Goal: Information Seeking & Learning: Compare options

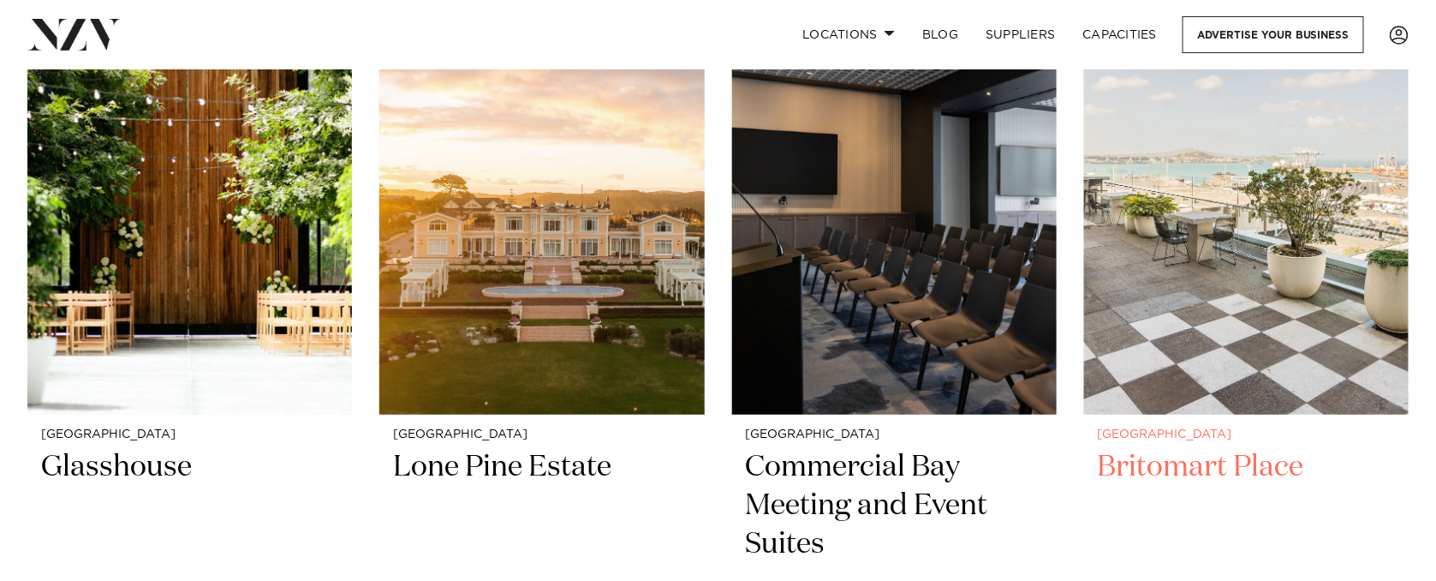
scroll to position [2904, 0]
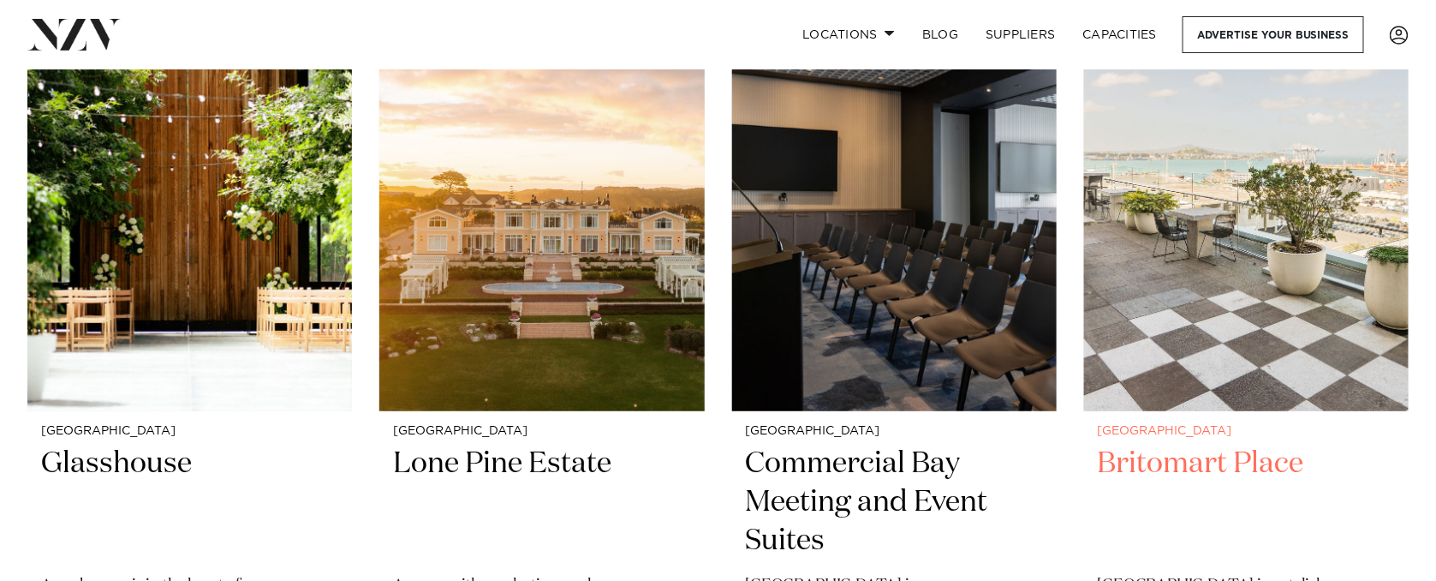
click at [1168, 265] on img at bounding box center [1246, 193] width 325 height 436
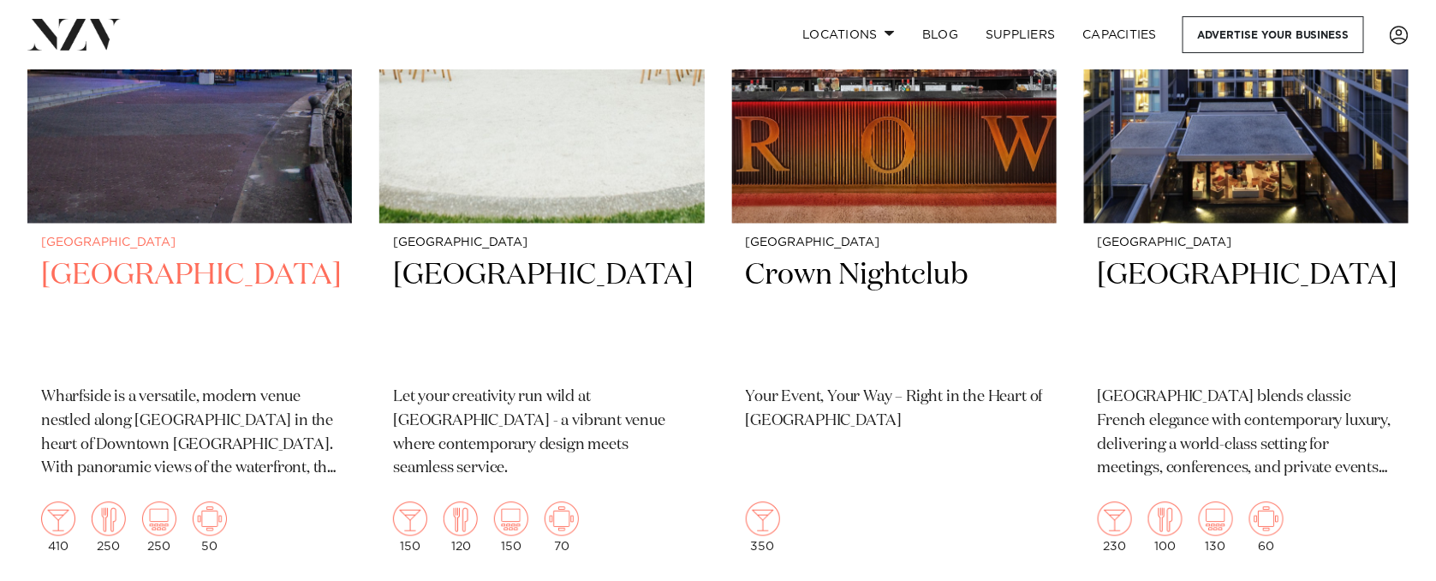
scroll to position [3724, 0]
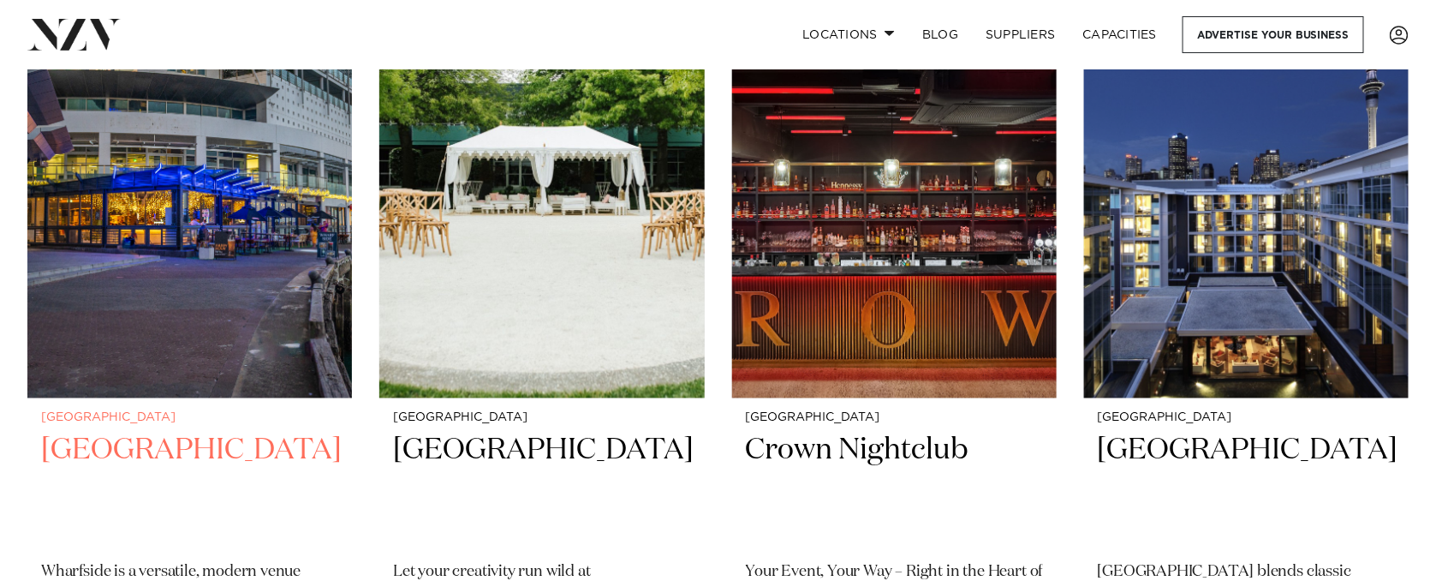
click at [182, 438] on h2 "[GEOGRAPHIC_DATA]" at bounding box center [189, 490] width 297 height 116
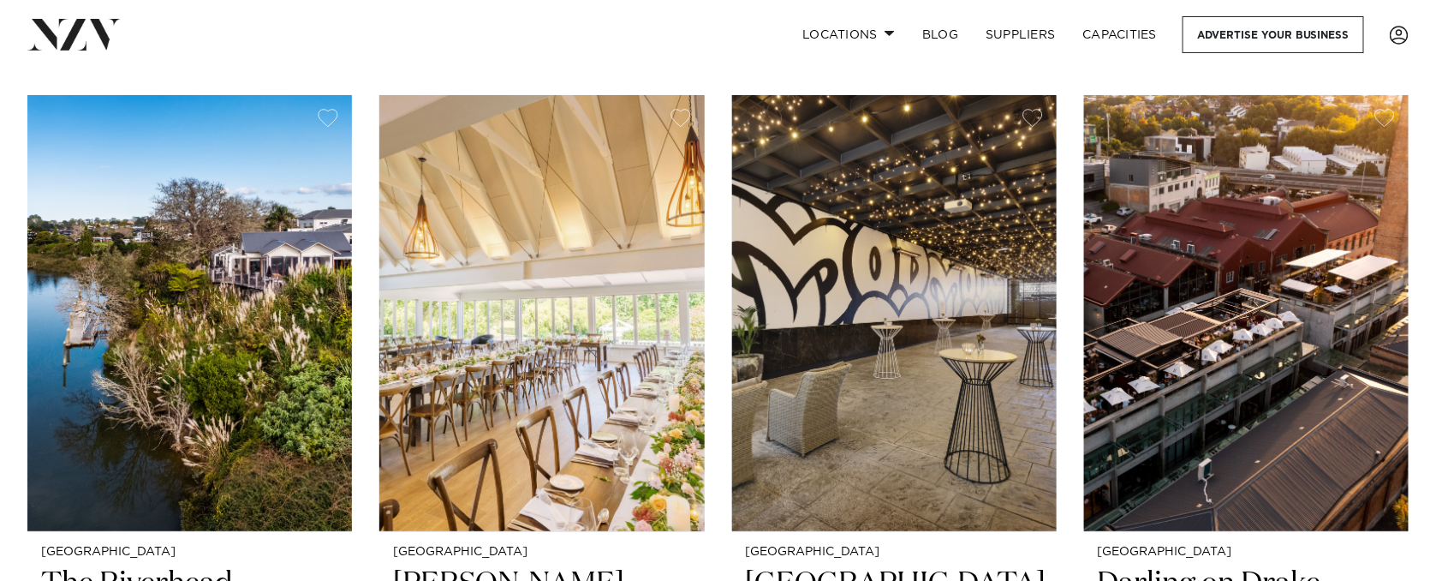
scroll to position [5286, 0]
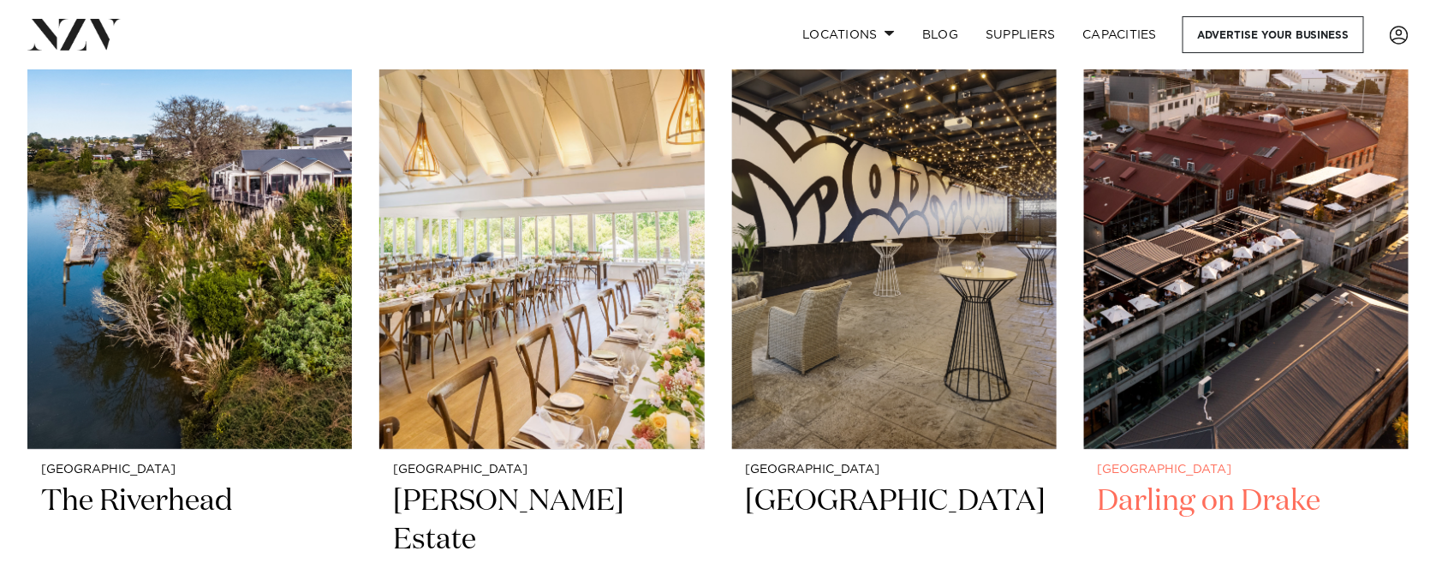
click at [1193, 277] on img at bounding box center [1246, 231] width 325 height 436
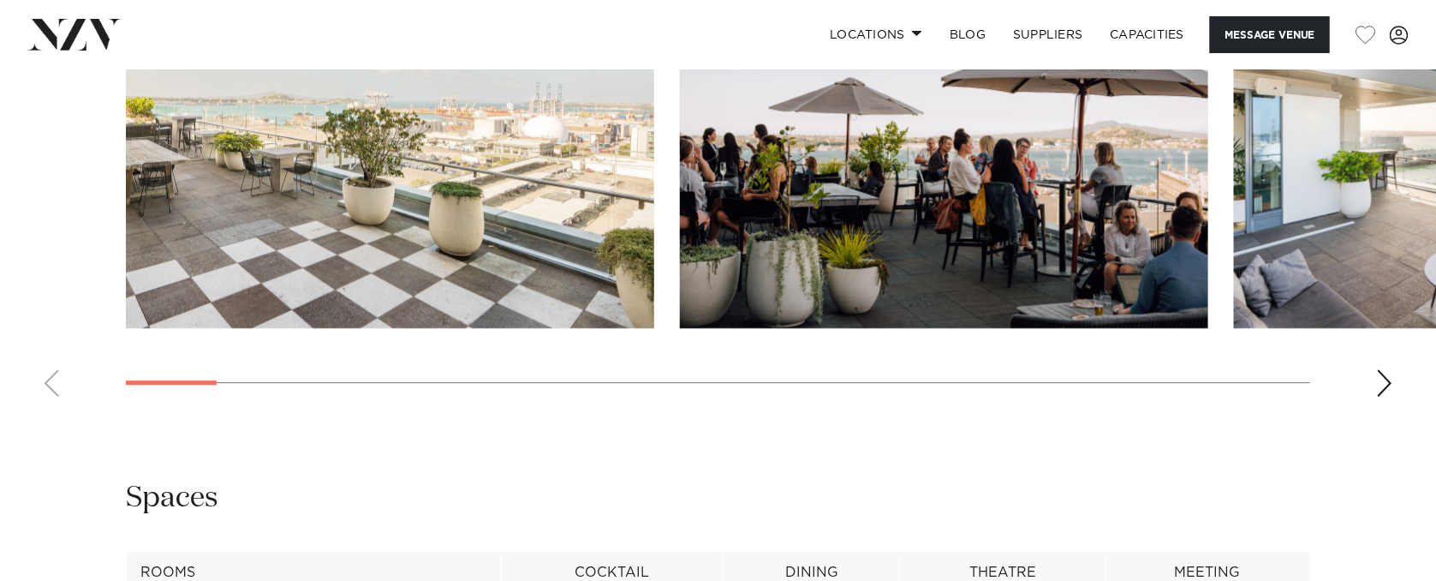
scroll to position [1637, 0]
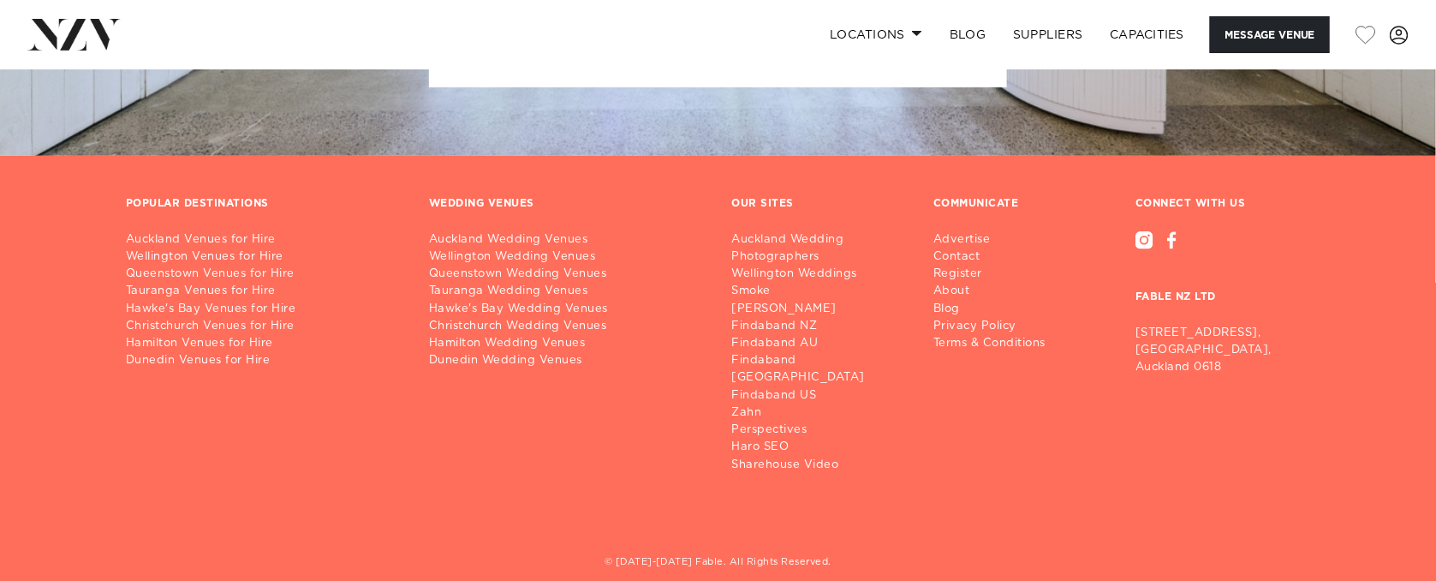
scroll to position [2926, 0]
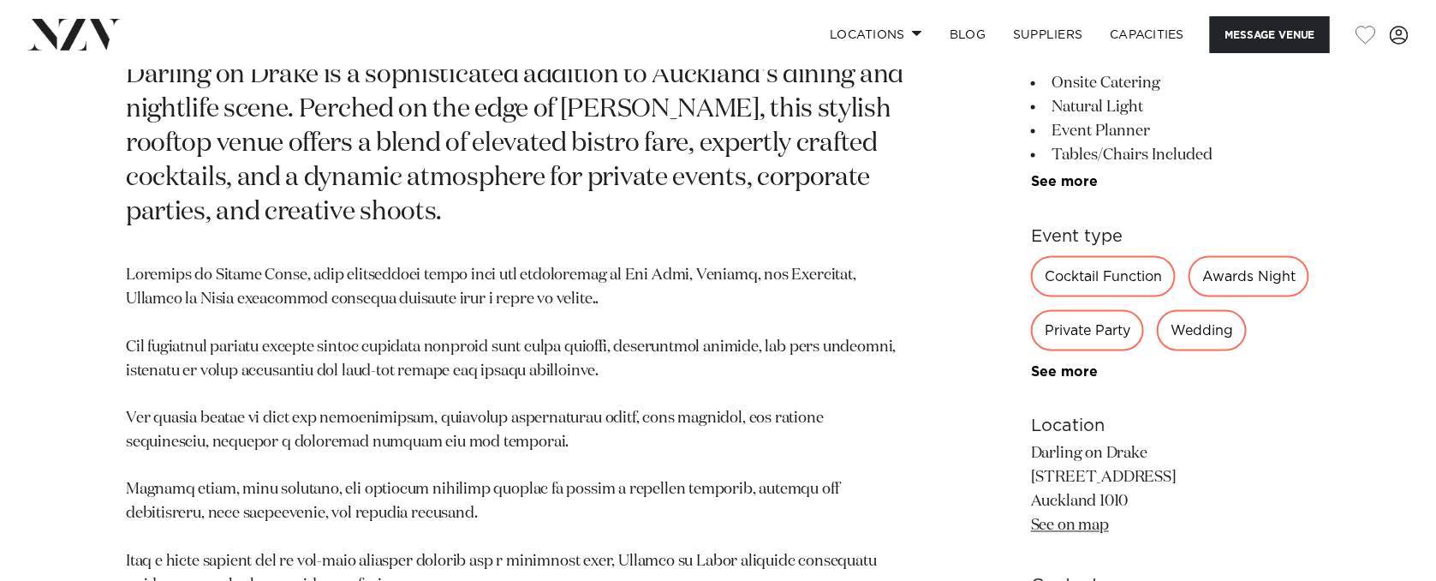
scroll to position [1042, 0]
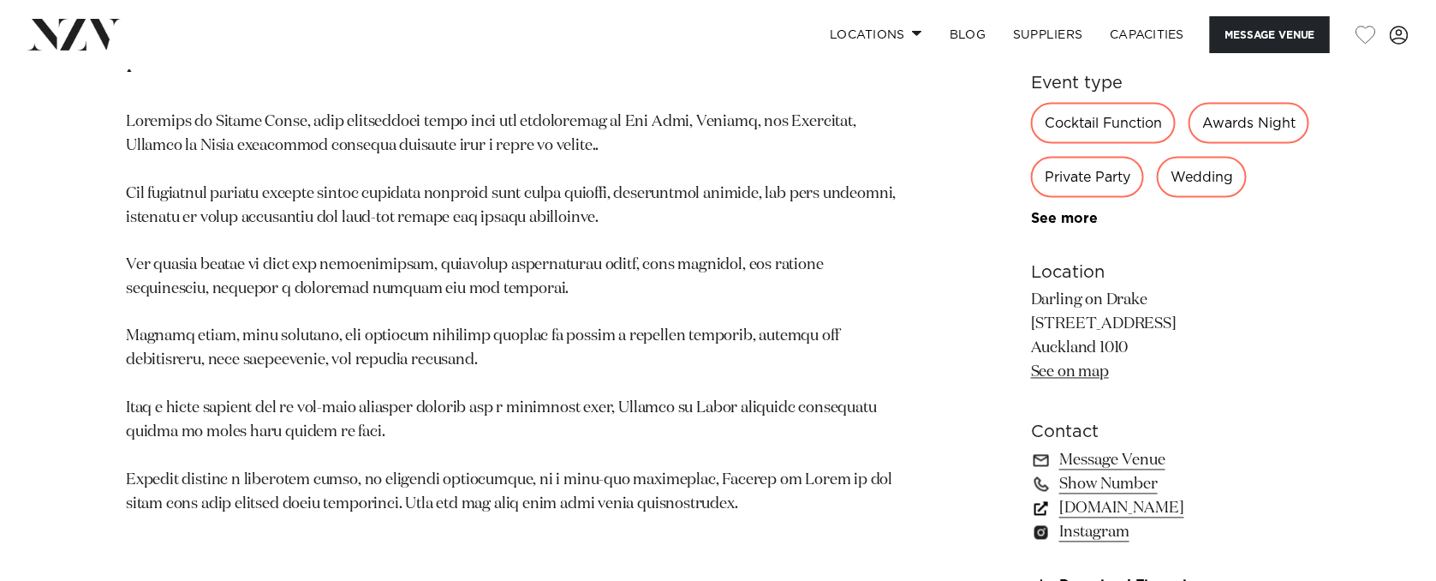
click at [1143, 505] on link "www.darlingondrake.com" at bounding box center [1170, 509] width 279 height 24
